Goal: Task Accomplishment & Management: Complete application form

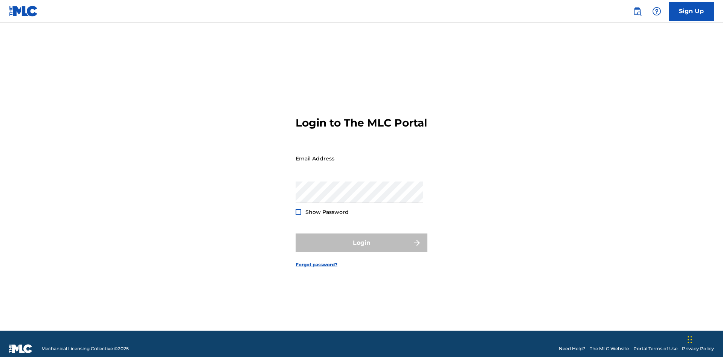
scroll to position [10, 0]
click at [359, 155] on input "Email Address" at bounding box center [359, 158] width 127 height 21
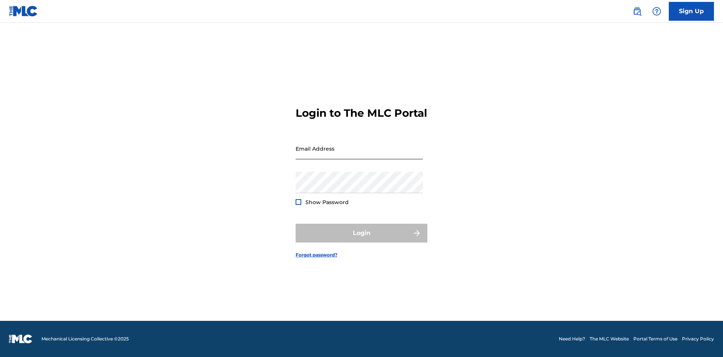
scroll to position [10, 0]
type input "Duke.McTesterson@gmail.com"
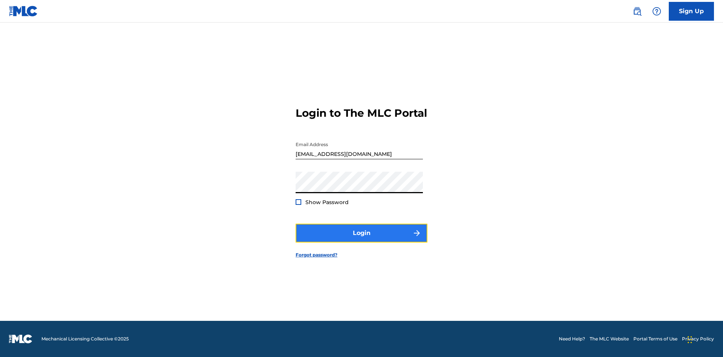
click at [362, 240] on button "Login" at bounding box center [362, 233] width 132 height 19
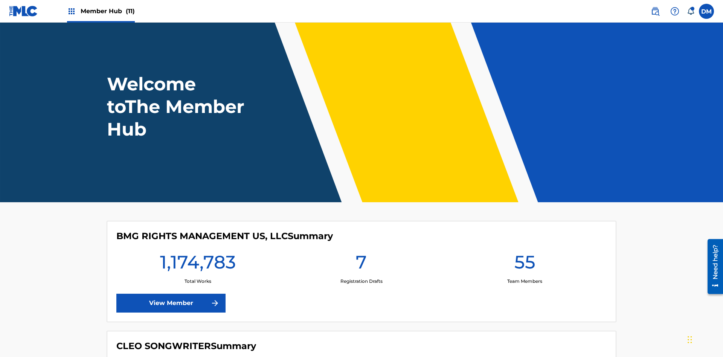
click at [107, 11] on span "Member Hub (11)" at bounding box center [108, 11] width 54 height 9
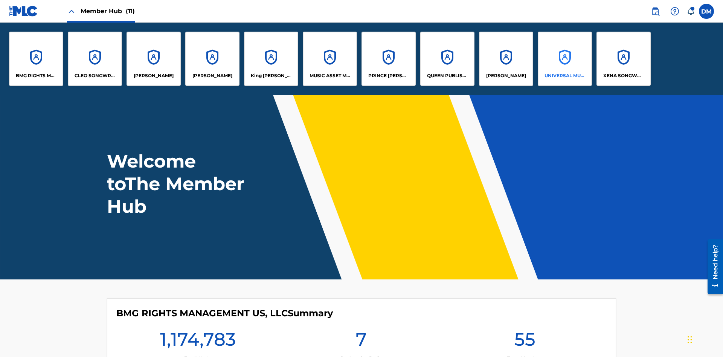
click at [565, 76] on p "UNIVERSAL MUSIC PUB GROUP" at bounding box center [565, 75] width 41 height 7
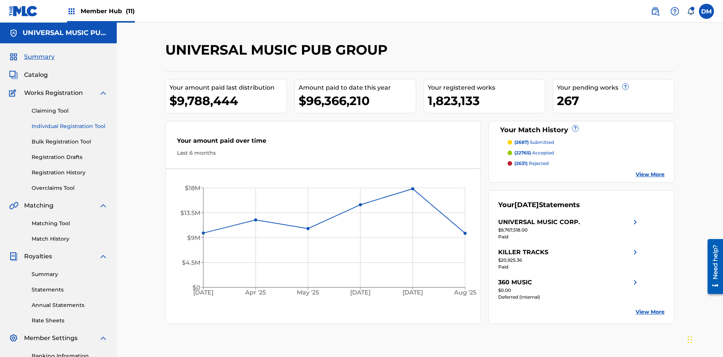
click at [70, 122] on link "Individual Registration Tool" at bounding box center [70, 126] width 76 height 8
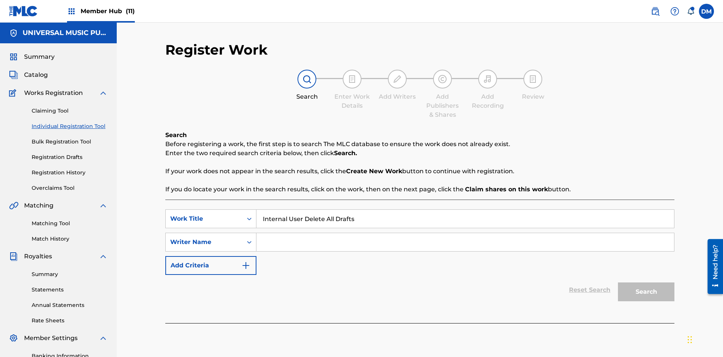
click at [465, 233] on input "Search Form" at bounding box center [466, 242] width 418 height 18
click at [646, 283] on button "Search" at bounding box center [646, 292] width 57 height 19
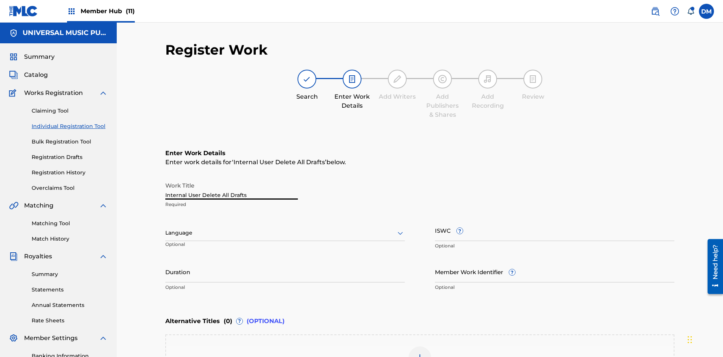
click at [707, 11] on label at bounding box center [706, 11] width 15 height 15
click at [707, 11] on input "DM Duke McTesterson duke.mctesterson@gmail.com Notification Preferences Profile…" at bounding box center [707, 11] width 0 height 0
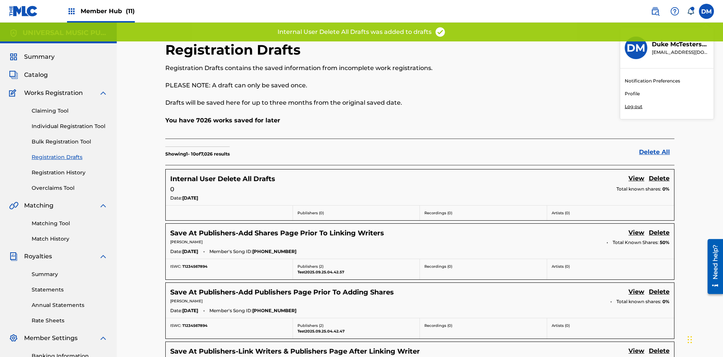
click at [634, 107] on p "Log out" at bounding box center [634, 106] width 18 height 7
click at [707, 11] on input "DM Duke McTesterson duke.mctesterson@gmail.com Notification Preferences Profile…" at bounding box center [707, 11] width 0 height 0
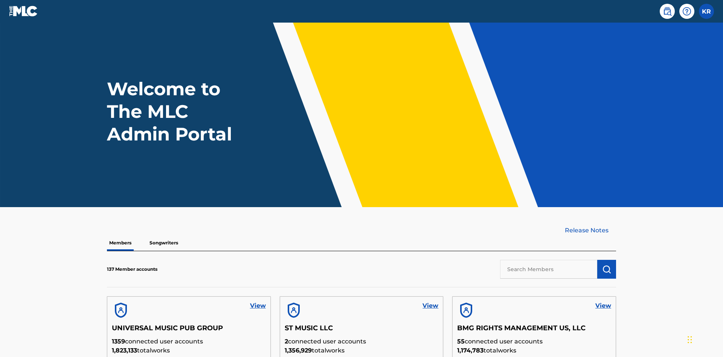
click at [549, 260] on input "text" at bounding box center [548, 269] width 97 height 19
click at [607, 265] on img "submit" at bounding box center [606, 269] width 9 height 9
